Goal: Task Accomplishment & Management: Use online tool/utility

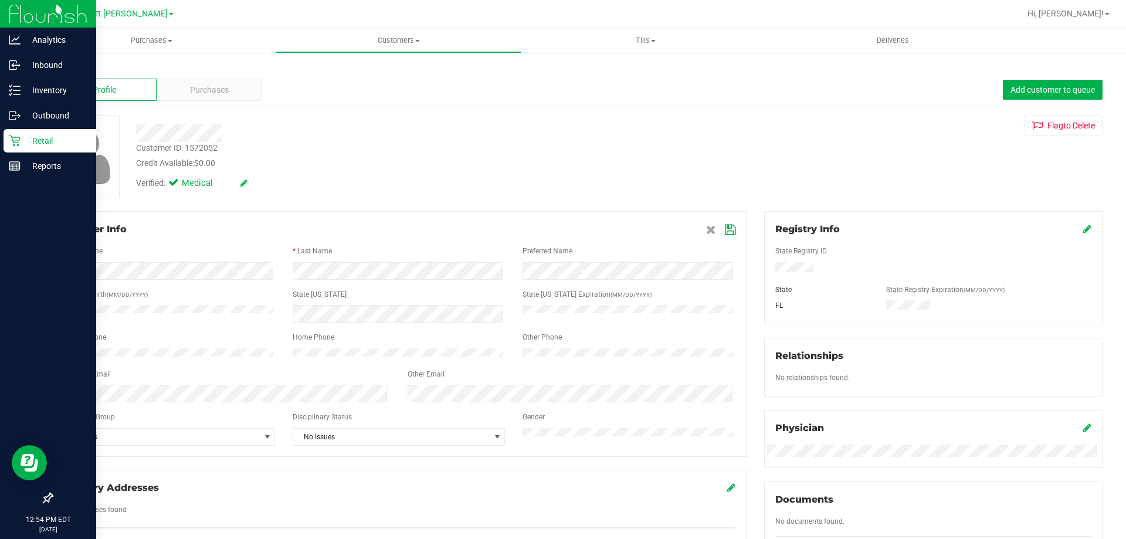
click at [56, 138] on p "Retail" at bounding box center [56, 141] width 70 height 14
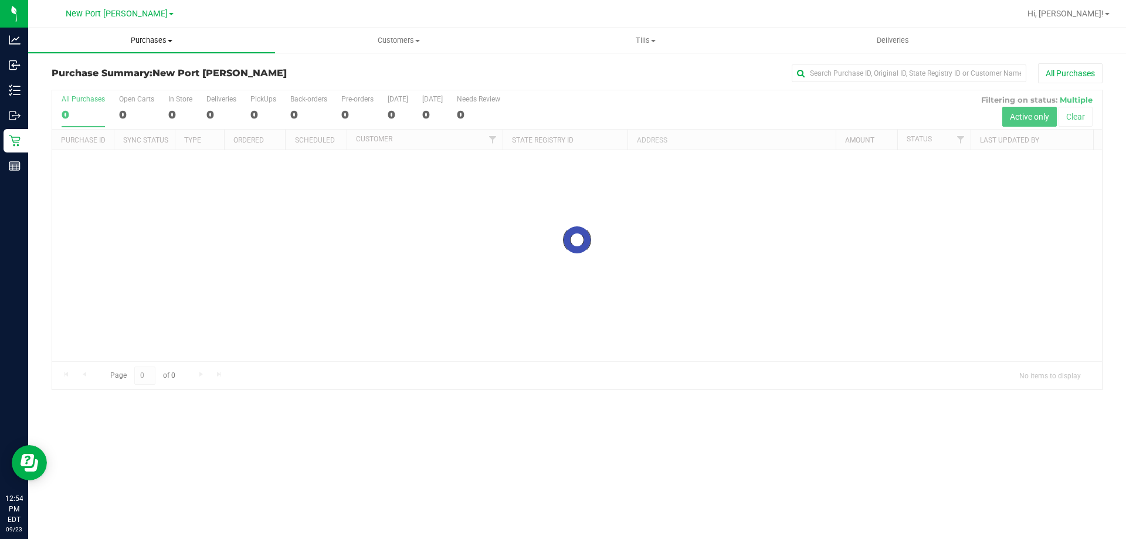
click at [164, 39] on span "Purchases" at bounding box center [151, 40] width 247 height 11
click at [120, 84] on li "Fulfillment" at bounding box center [151, 85] width 247 height 14
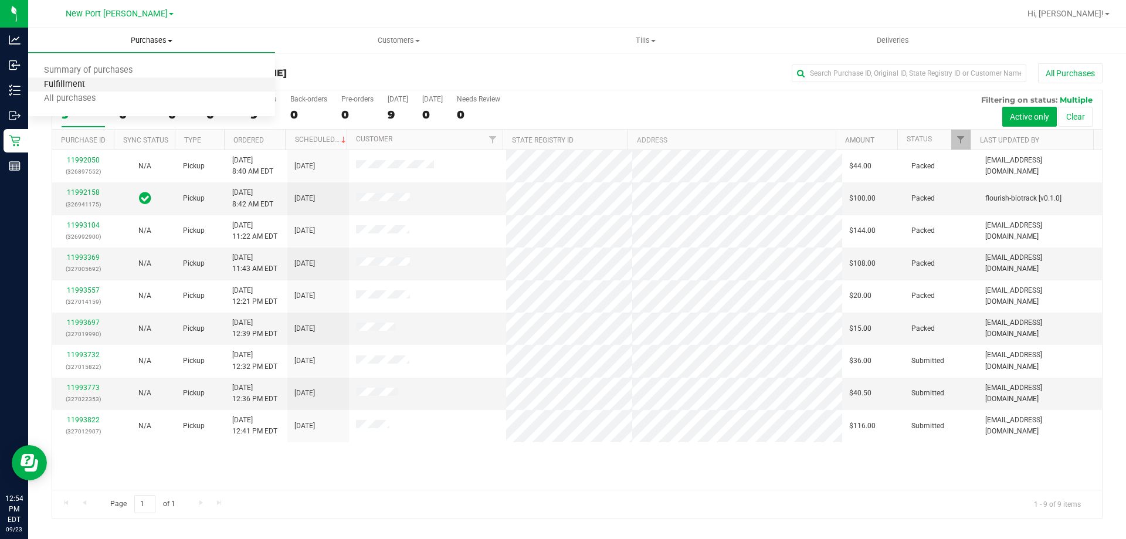
click at [84, 90] on span "Fulfillment" at bounding box center [64, 85] width 73 height 10
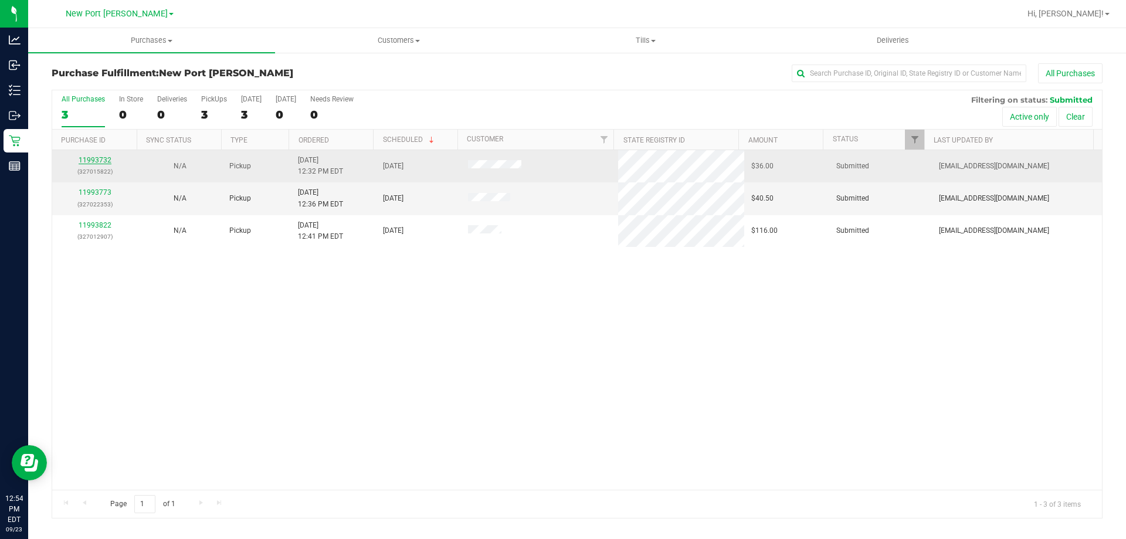
click at [106, 158] on link "11993732" at bounding box center [95, 160] width 33 height 8
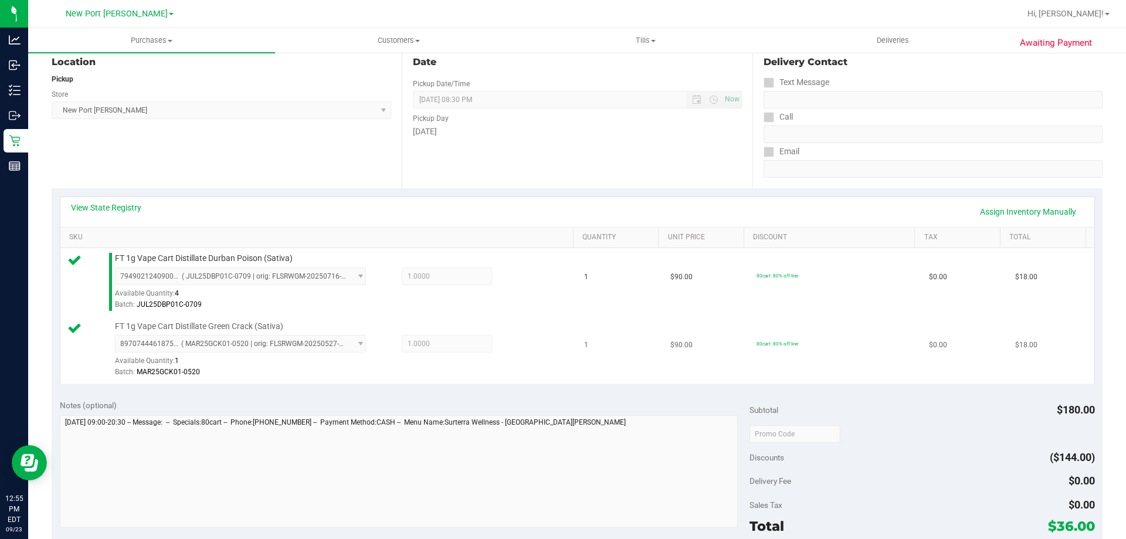
scroll to position [488, 0]
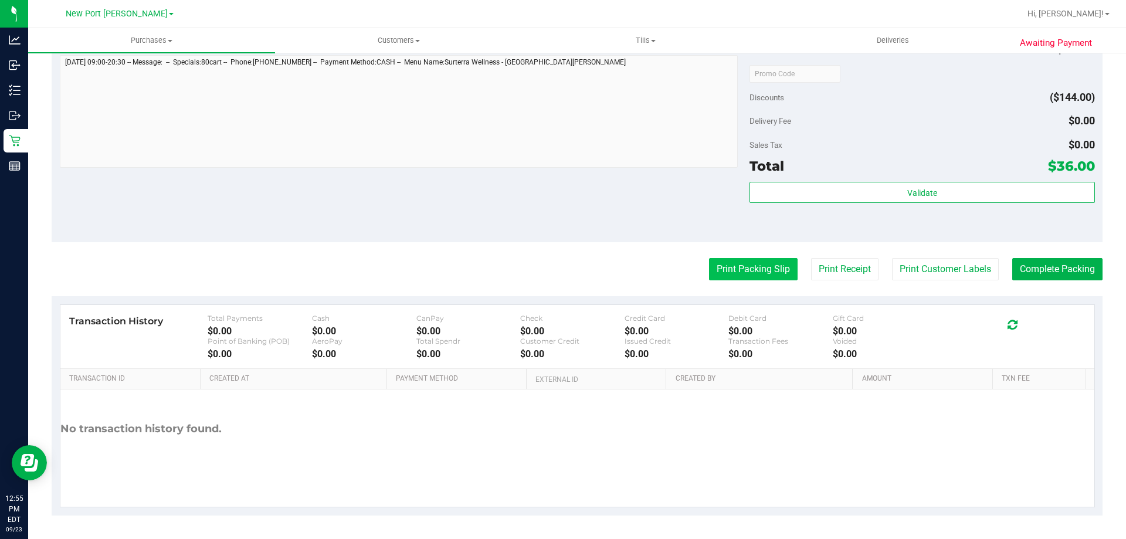
click at [738, 266] on button "Print Packing Slip" at bounding box center [753, 269] width 89 height 22
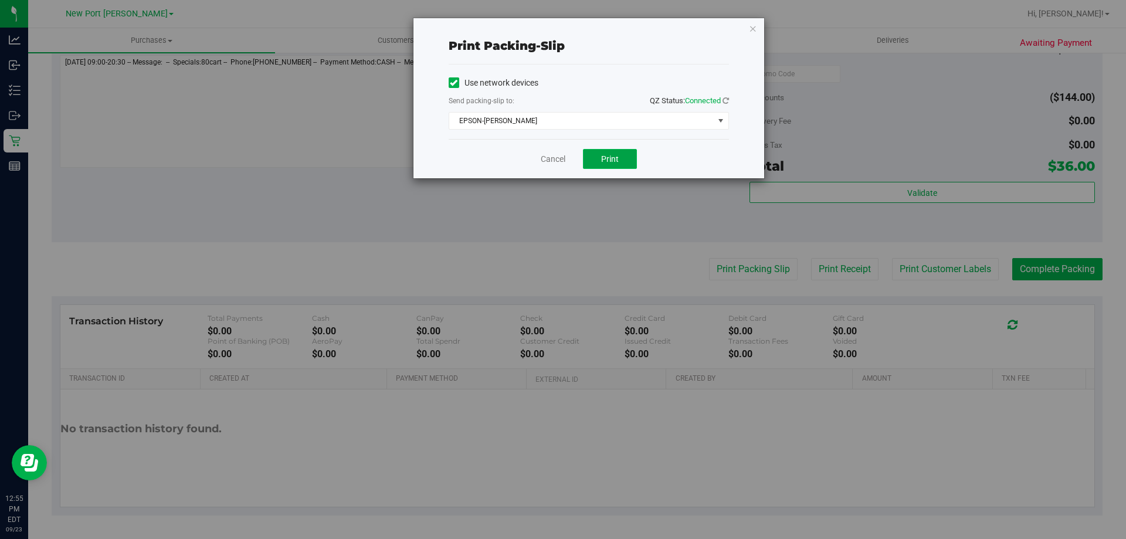
click at [602, 155] on span "Print" at bounding box center [610, 158] width 18 height 9
click at [539, 158] on div "Cancel Print" at bounding box center [589, 158] width 280 height 39
click at [547, 155] on link "Cancel" at bounding box center [553, 159] width 25 height 12
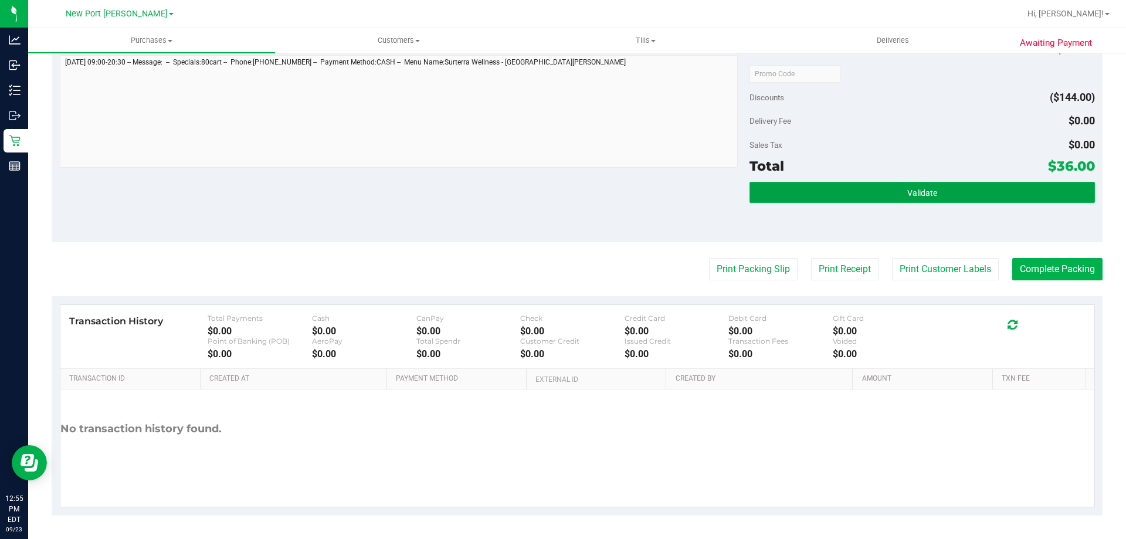
click at [979, 198] on button "Validate" at bounding box center [921, 192] width 345 height 21
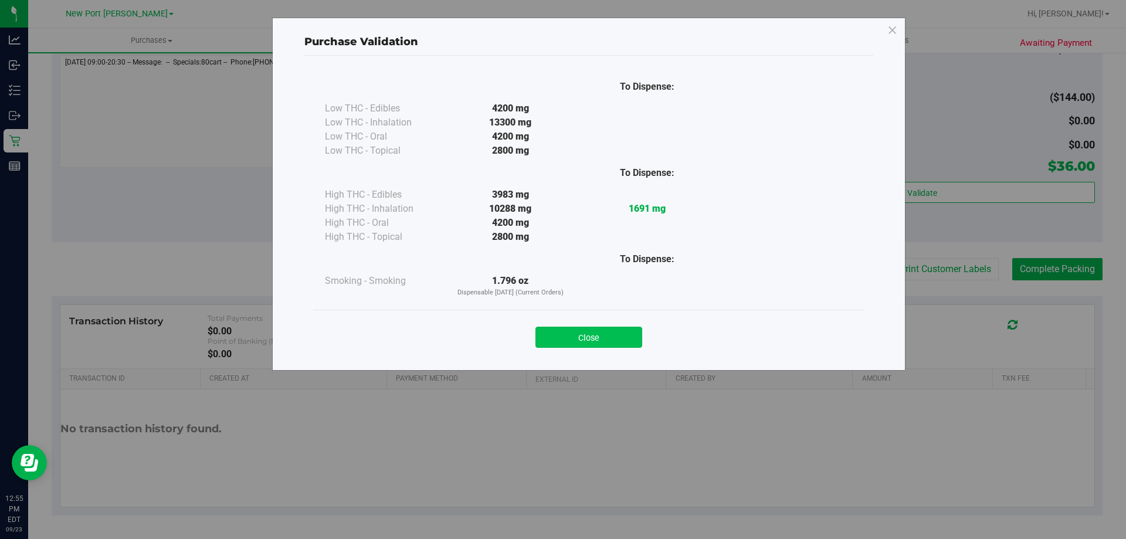
click at [597, 341] on button "Close" at bounding box center [588, 337] width 107 height 21
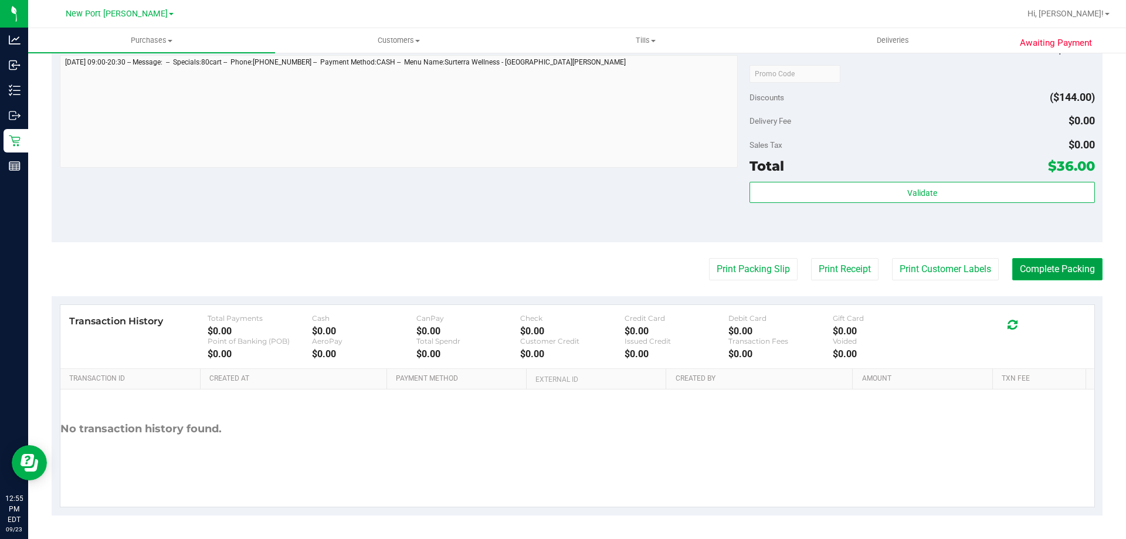
click at [1022, 271] on button "Complete Packing" at bounding box center [1057, 269] width 90 height 22
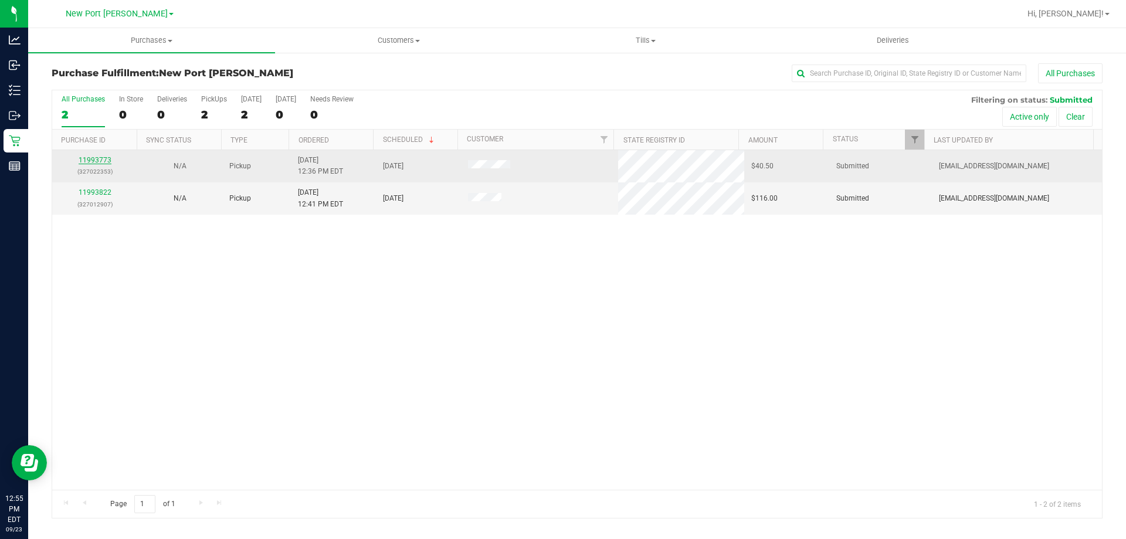
click at [96, 157] on link "11993773" at bounding box center [95, 160] width 33 height 8
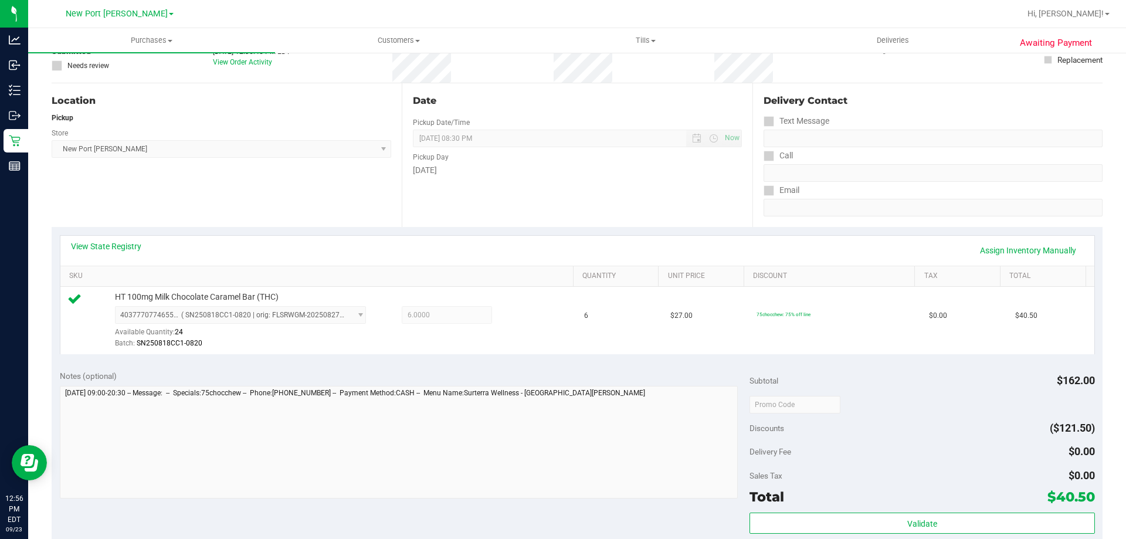
scroll to position [235, 0]
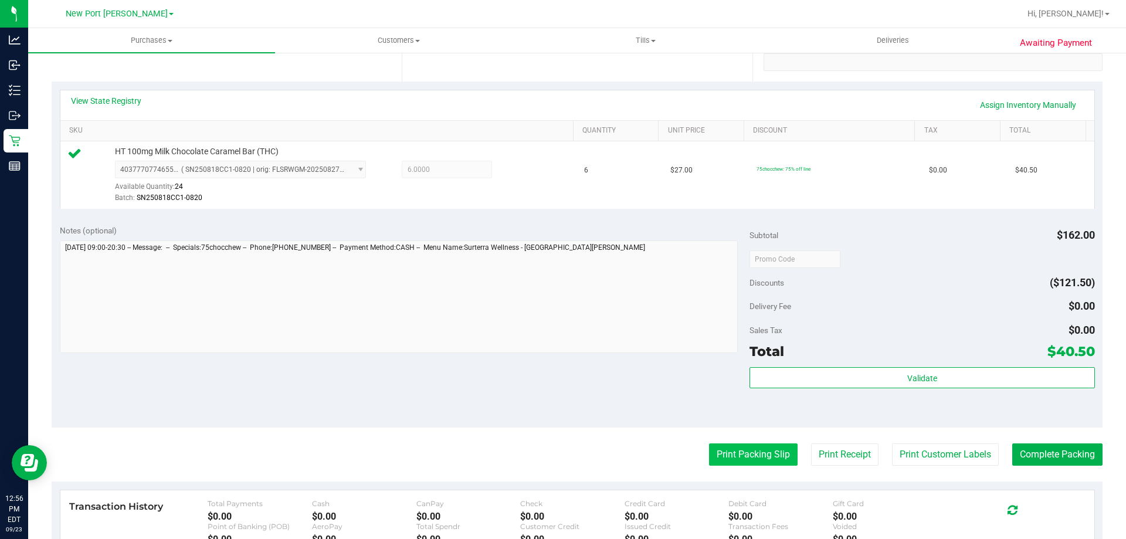
click at [729, 450] on button "Print Packing Slip" at bounding box center [753, 454] width 89 height 22
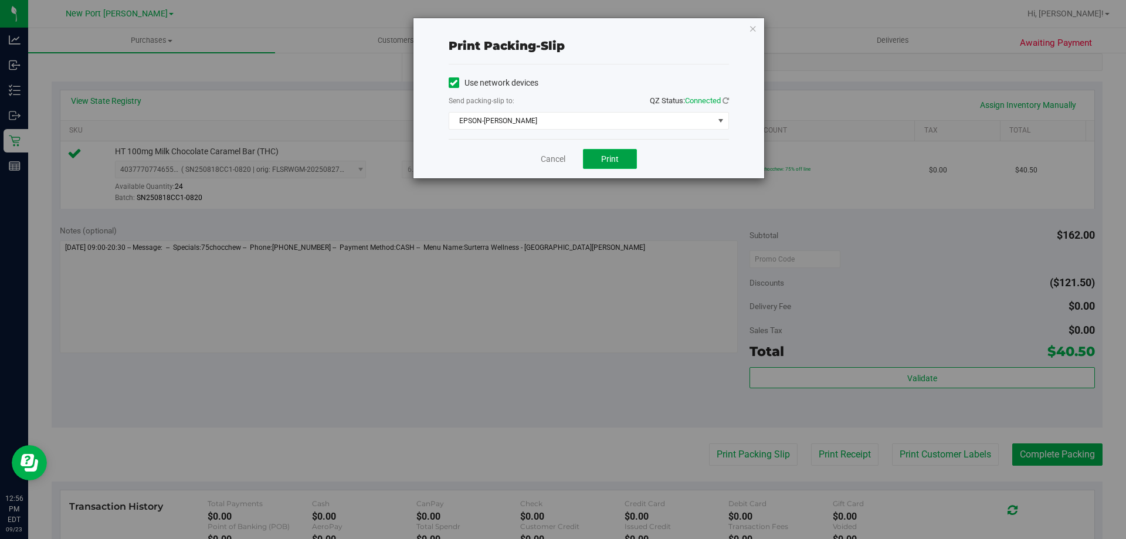
click at [594, 151] on button "Print" at bounding box center [610, 159] width 54 height 20
click at [542, 157] on link "Cancel" at bounding box center [553, 159] width 25 height 12
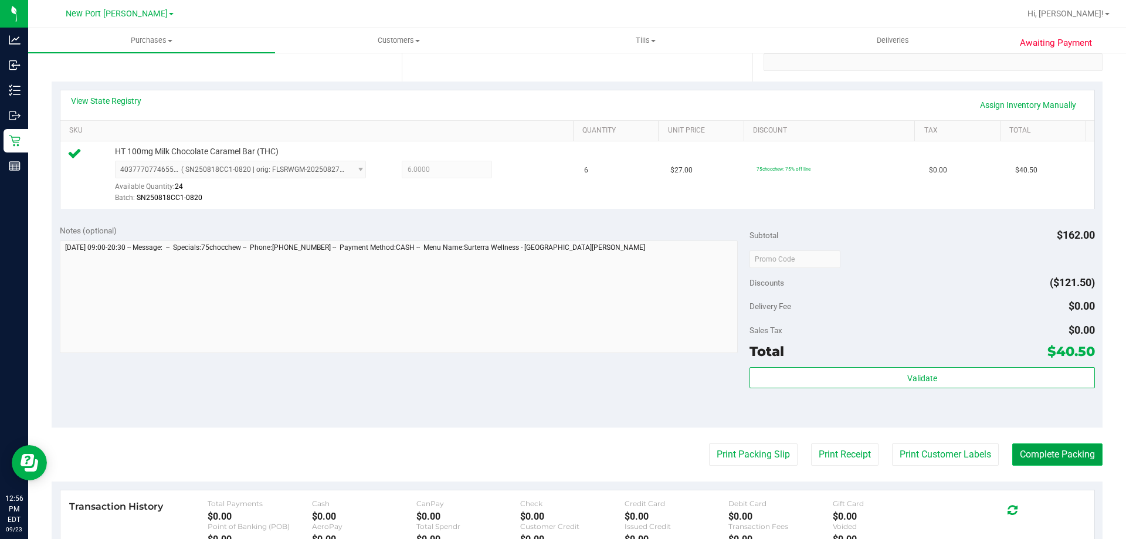
click at [1056, 452] on button "Complete Packing" at bounding box center [1057, 454] width 90 height 22
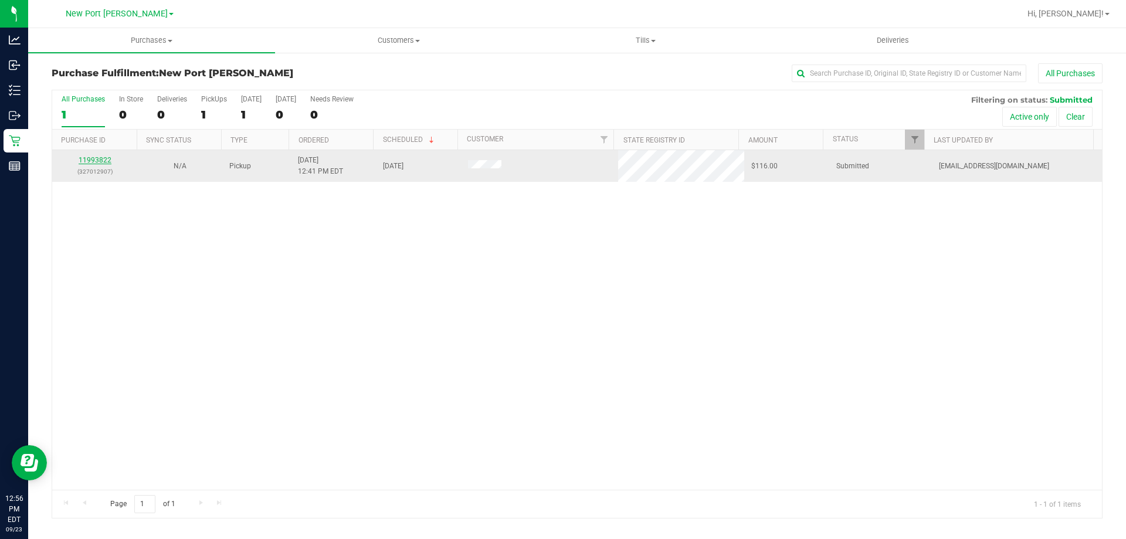
click at [101, 162] on link "11993822" at bounding box center [95, 160] width 33 height 8
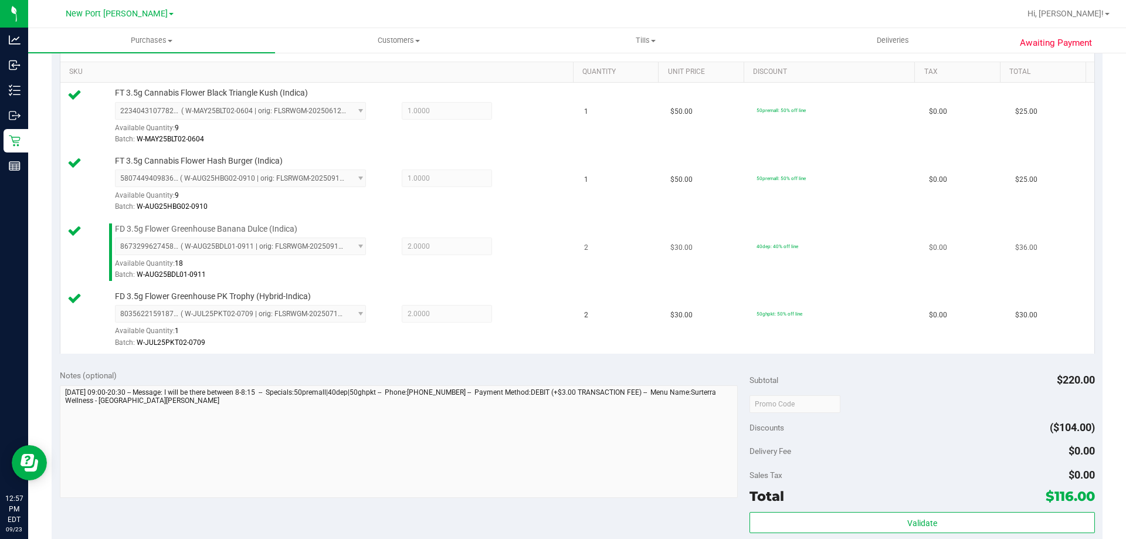
scroll to position [528, 0]
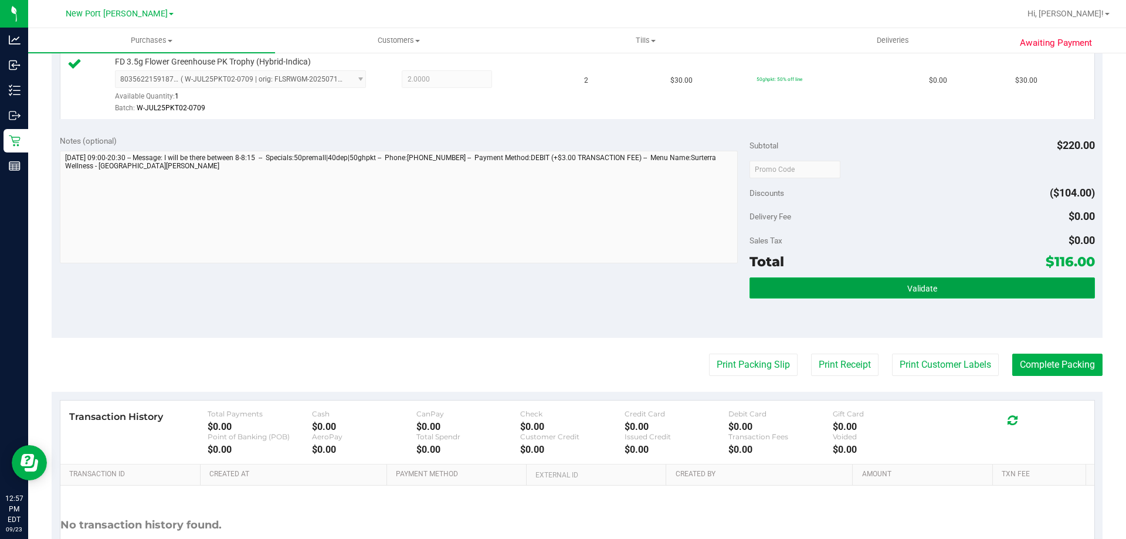
click at [850, 291] on button "Validate" at bounding box center [921, 287] width 345 height 21
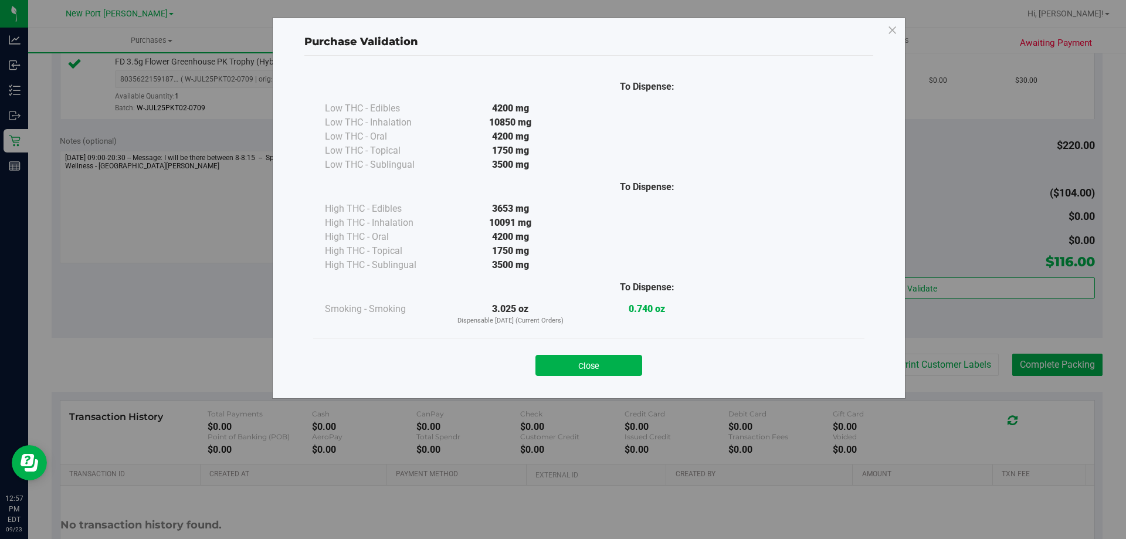
click at [575, 385] on div "To Dispense: Low THC - Edibles 4200 mg" at bounding box center [588, 222] width 569 height 332
click at [583, 368] on button "Close" at bounding box center [588, 365] width 107 height 21
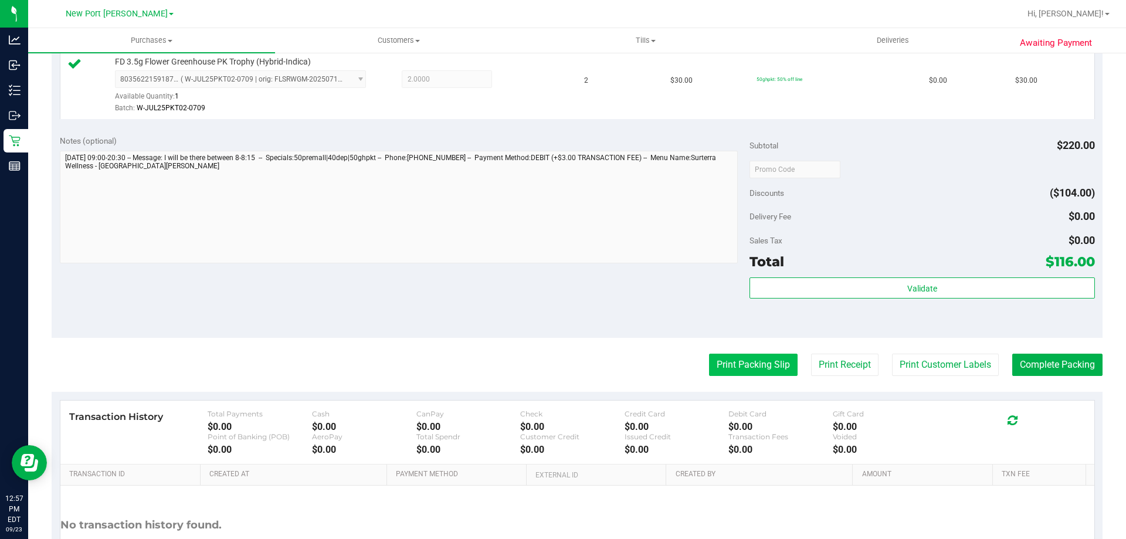
click at [762, 372] on button "Print Packing Slip" at bounding box center [753, 365] width 89 height 22
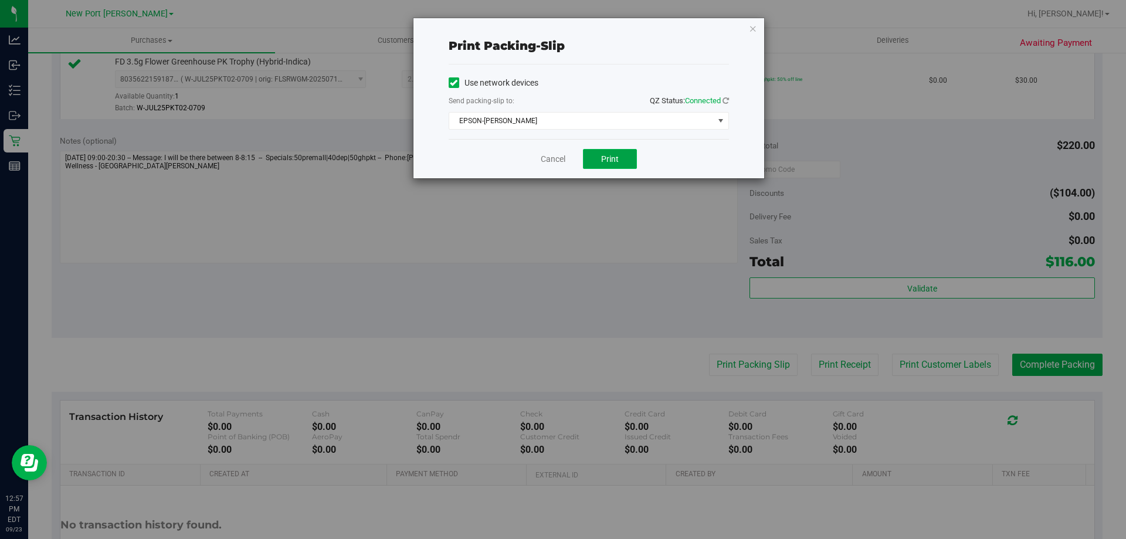
click at [625, 157] on button "Print" at bounding box center [610, 159] width 54 height 20
click at [562, 168] on div "Cancel Print" at bounding box center [589, 158] width 280 height 39
click at [557, 162] on link "Cancel" at bounding box center [553, 159] width 25 height 12
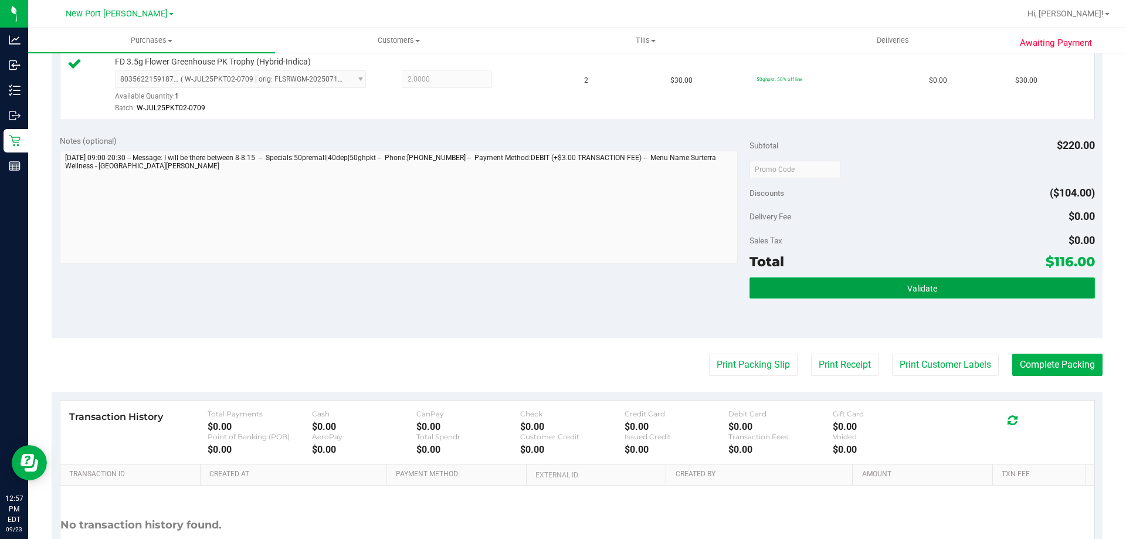
click at [971, 280] on button "Validate" at bounding box center [921, 287] width 345 height 21
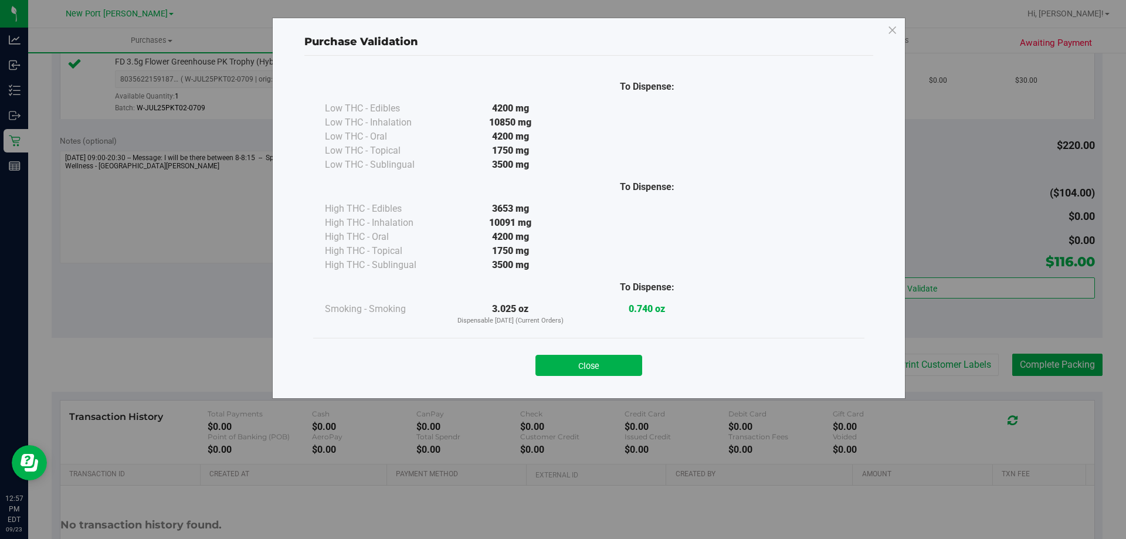
click at [628, 352] on div "Close" at bounding box center [589, 361] width 534 height 29
click at [626, 374] on button "Close" at bounding box center [588, 365] width 107 height 21
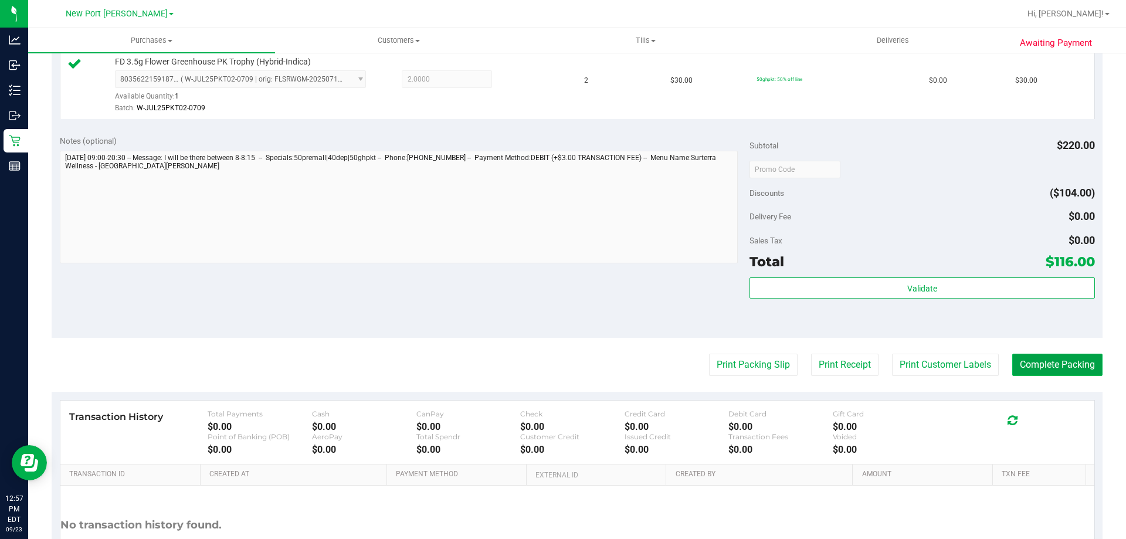
click at [1020, 362] on button "Complete Packing" at bounding box center [1057, 365] width 90 height 22
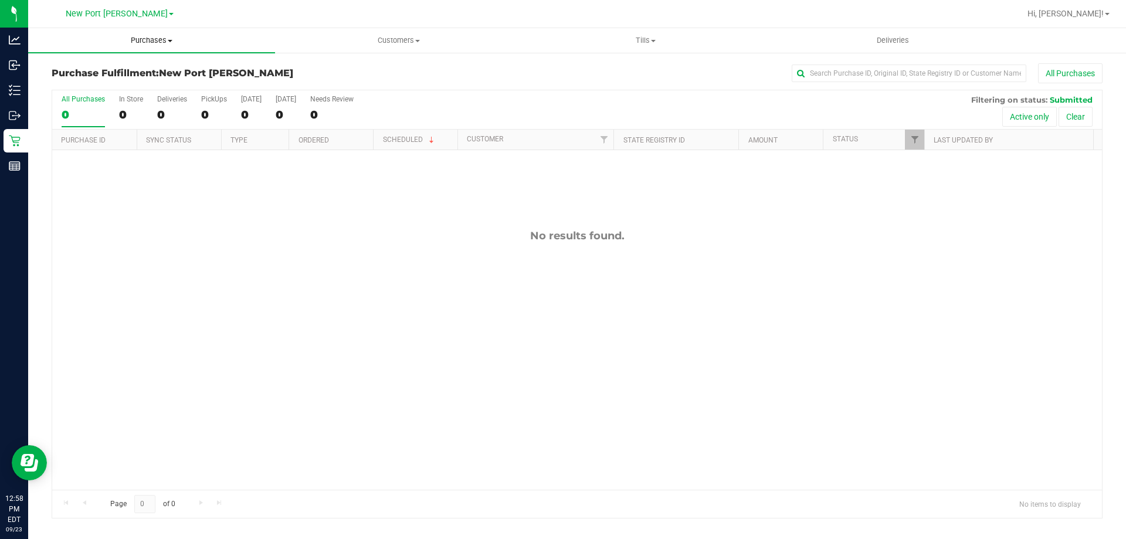
click at [113, 34] on uib-tab-heading "Purchases Summary of purchases Fulfillment All purchases" at bounding box center [151, 40] width 247 height 25
click at [118, 85] on li "Fulfillment" at bounding box center [151, 85] width 247 height 14
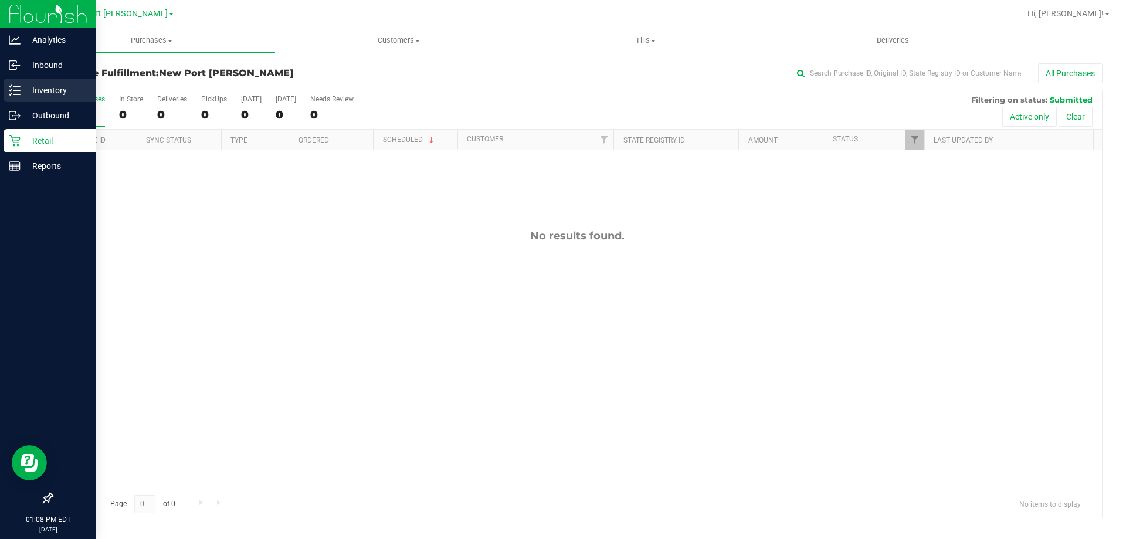
click at [26, 96] on p "Inventory" at bounding box center [56, 90] width 70 height 14
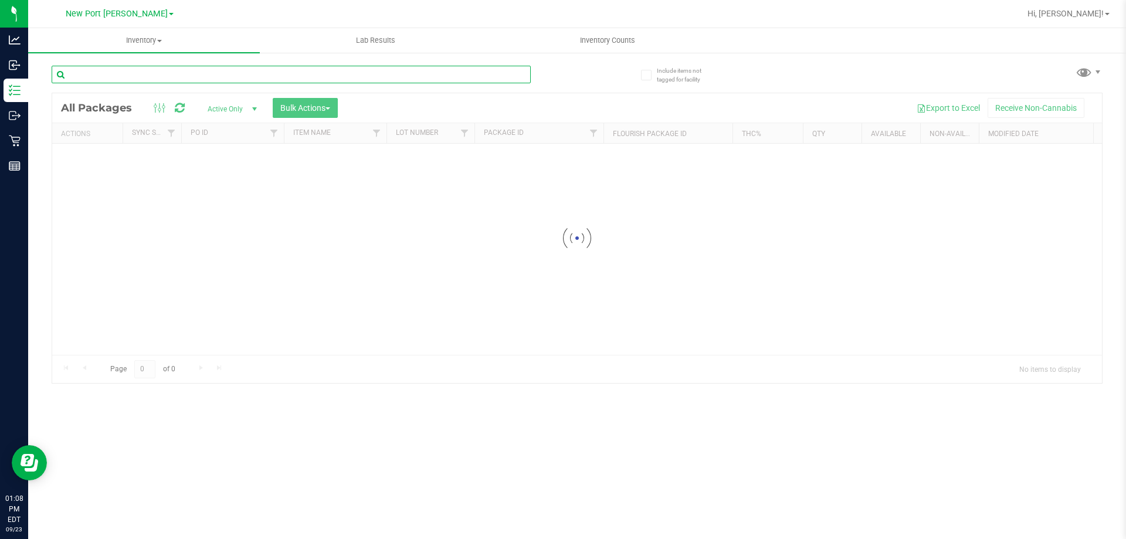
click at [164, 74] on input "text" at bounding box center [291, 75] width 479 height 18
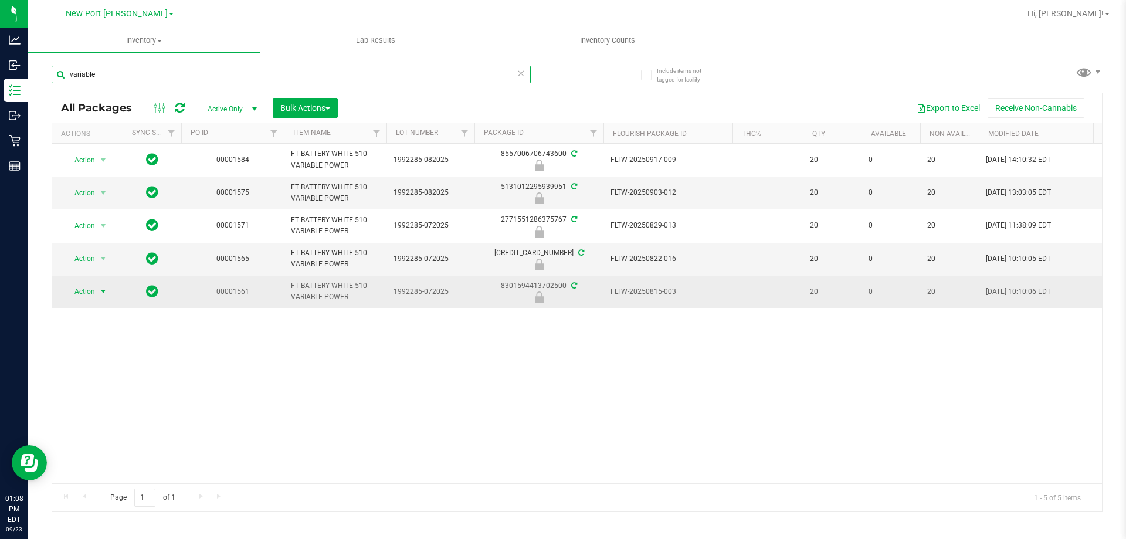
type input "variable"
click at [89, 290] on span "Action" at bounding box center [80, 291] width 32 height 16
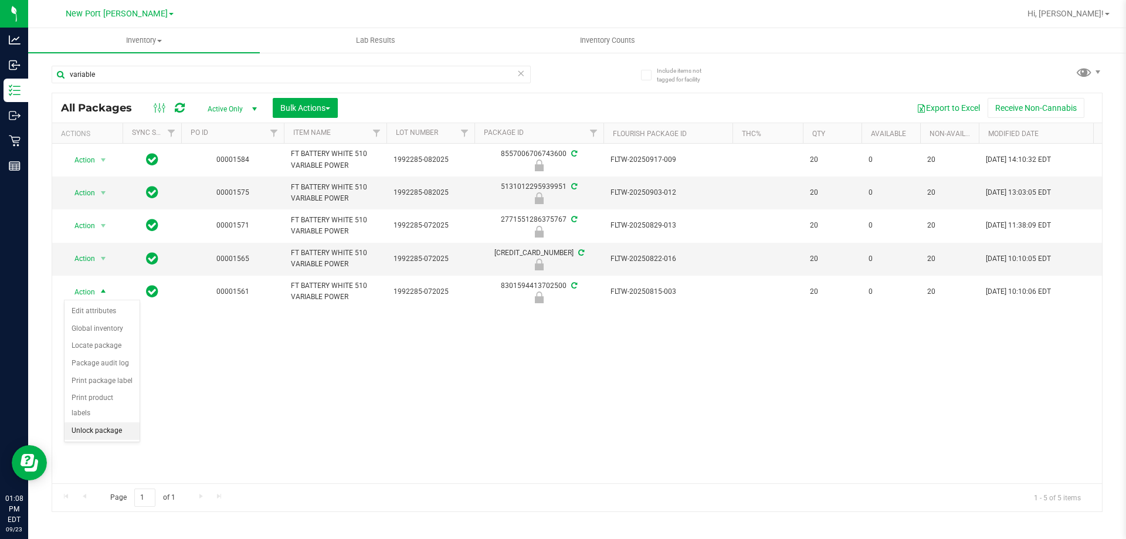
click at [103, 422] on li "Unlock package" at bounding box center [102, 431] width 75 height 18
